Goal: Task Accomplishment & Management: Complete application form

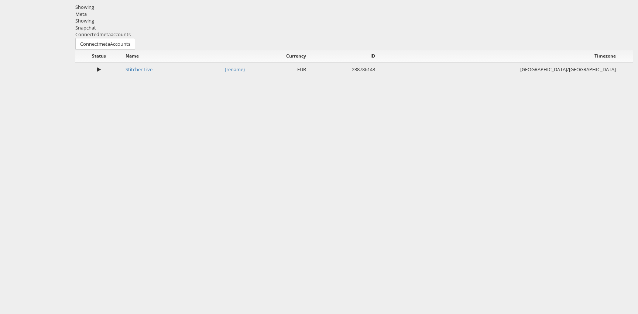
click at [167, 31] on div "Snapchat" at bounding box center [354, 27] width 558 height 7
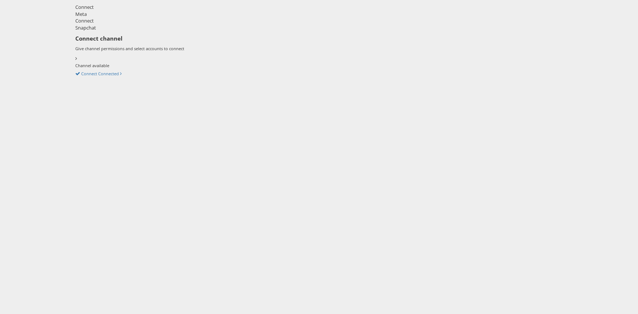
click at [115, 18] on div "Meta" at bounding box center [354, 14] width 558 height 7
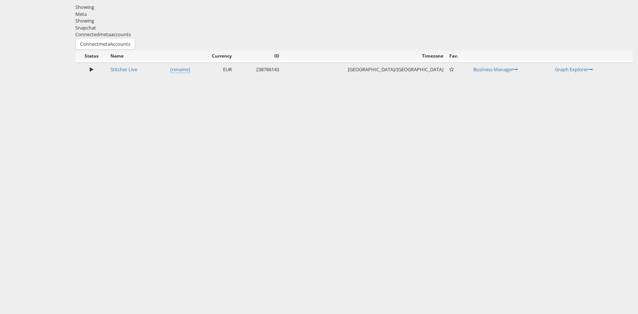
click at [168, 31] on div "Snapchat" at bounding box center [354, 27] width 558 height 7
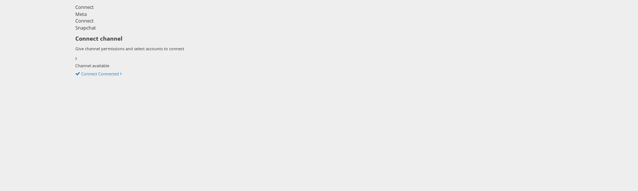
click at [194, 170] on div "Connect Meta Connect Snapchat Connect channel Give channel permissions and sele…" at bounding box center [354, 92] width 568 height 185
click at [117, 18] on div "Meta" at bounding box center [354, 14] width 558 height 7
click at [155, 31] on div "Snapchat" at bounding box center [354, 27] width 558 height 7
click at [124, 18] on div "Meta" at bounding box center [354, 14] width 558 height 7
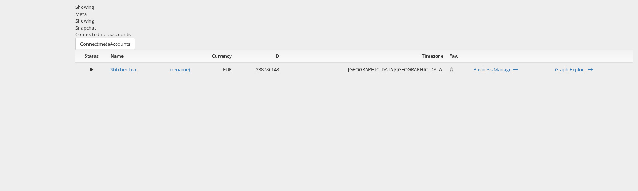
click at [158, 31] on div "Snapchat" at bounding box center [354, 27] width 558 height 7
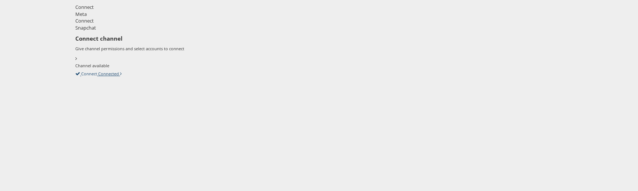
click at [122, 70] on link "Connect Connected" at bounding box center [98, 73] width 47 height 7
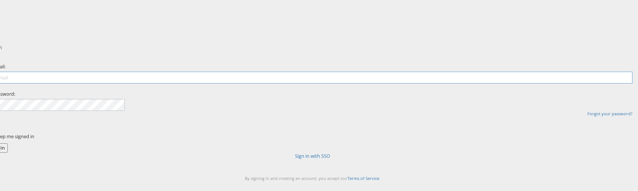
click at [314, 83] on input "email" at bounding box center [313, 78] width 640 height 12
click at [319, 83] on input "email" at bounding box center [313, 78] width 640 height 12
type input "robert.ryan@kargo.com"
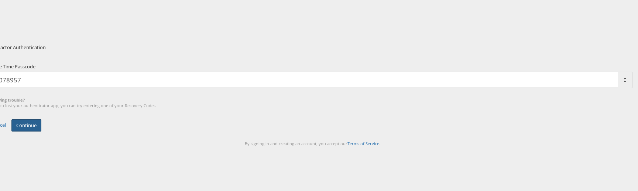
type input "078957"
click at [41, 132] on button "Continue" at bounding box center [26, 125] width 30 height 12
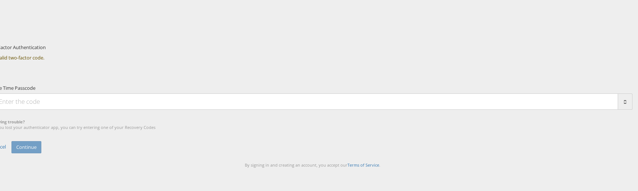
click at [265, 110] on input "One Time Passcode" at bounding box center [306, 101] width 626 height 16
type input "488837"
click at [41, 153] on button "Continue" at bounding box center [26, 147] width 30 height 12
click at [325, 110] on input "One Time Passcode" at bounding box center [306, 101] width 626 height 16
type input "3"
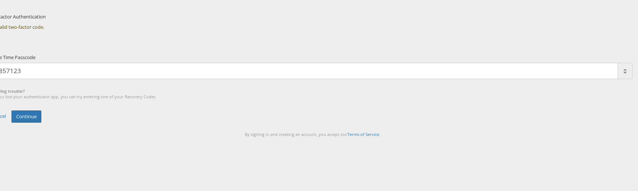
scroll to position [55, 0]
type input "857123"
click at [41, 123] on button "Continue" at bounding box center [26, 116] width 30 height 12
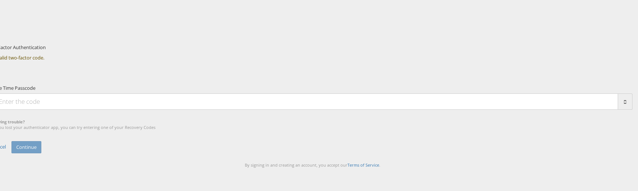
scroll to position [55, 0]
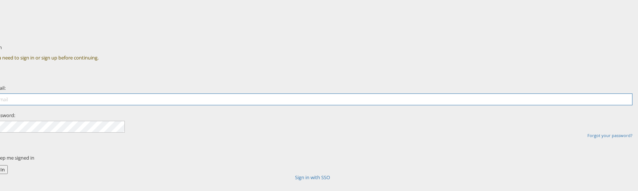
type input "robert.ryan@kargo.com"
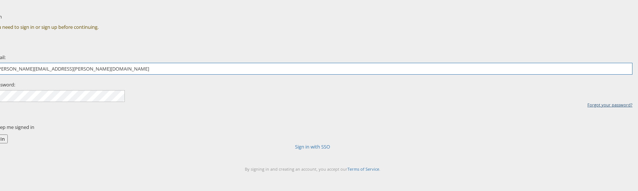
scroll to position [62, 0]
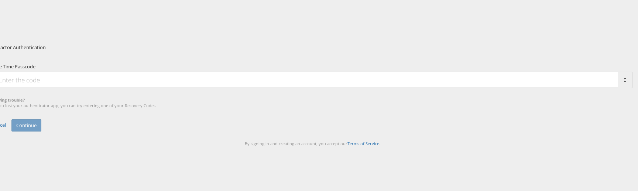
click at [315, 88] on input "One Time Passcode" at bounding box center [306, 80] width 626 height 16
type input "813123"
click at [41, 132] on button "Continue" at bounding box center [26, 125] width 30 height 12
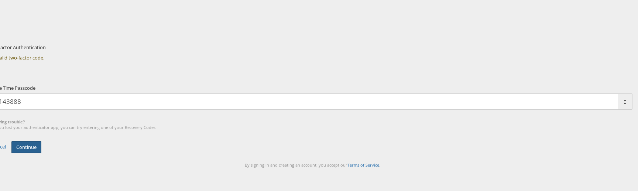
type input "143888"
click at [41, 153] on button "Continue" at bounding box center [26, 147] width 30 height 12
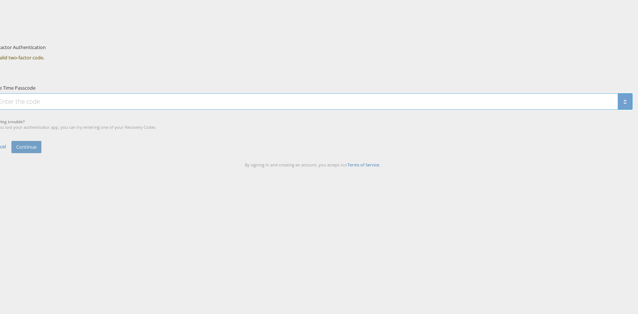
click at [278, 110] on input "One Time Passcode" at bounding box center [306, 101] width 626 height 16
type input "822620"
click at [41, 153] on button "Continue" at bounding box center [26, 147] width 30 height 12
click at [304, 110] on input "One Time Passcode" at bounding box center [306, 101] width 626 height 16
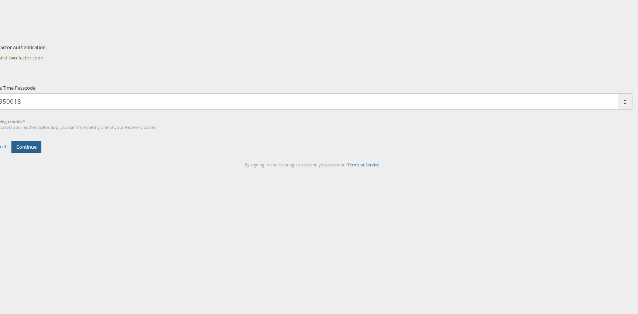
type input "950018"
click at [41, 153] on button "Continue" at bounding box center [26, 147] width 30 height 12
type input "055806"
click at [41, 153] on button "Continue" at bounding box center [26, 147] width 30 height 12
type input "625329"
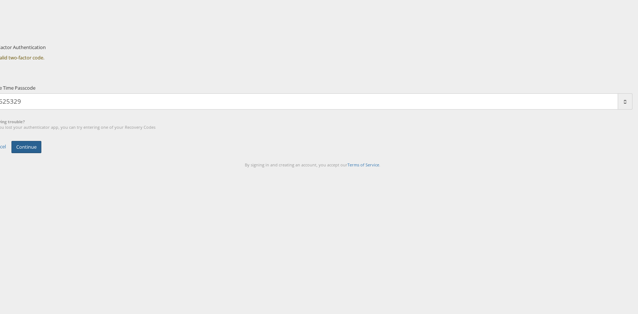
click at [41, 153] on button "Continue" at bounding box center [26, 147] width 30 height 12
